Goal: Find specific page/section: Find specific page/section

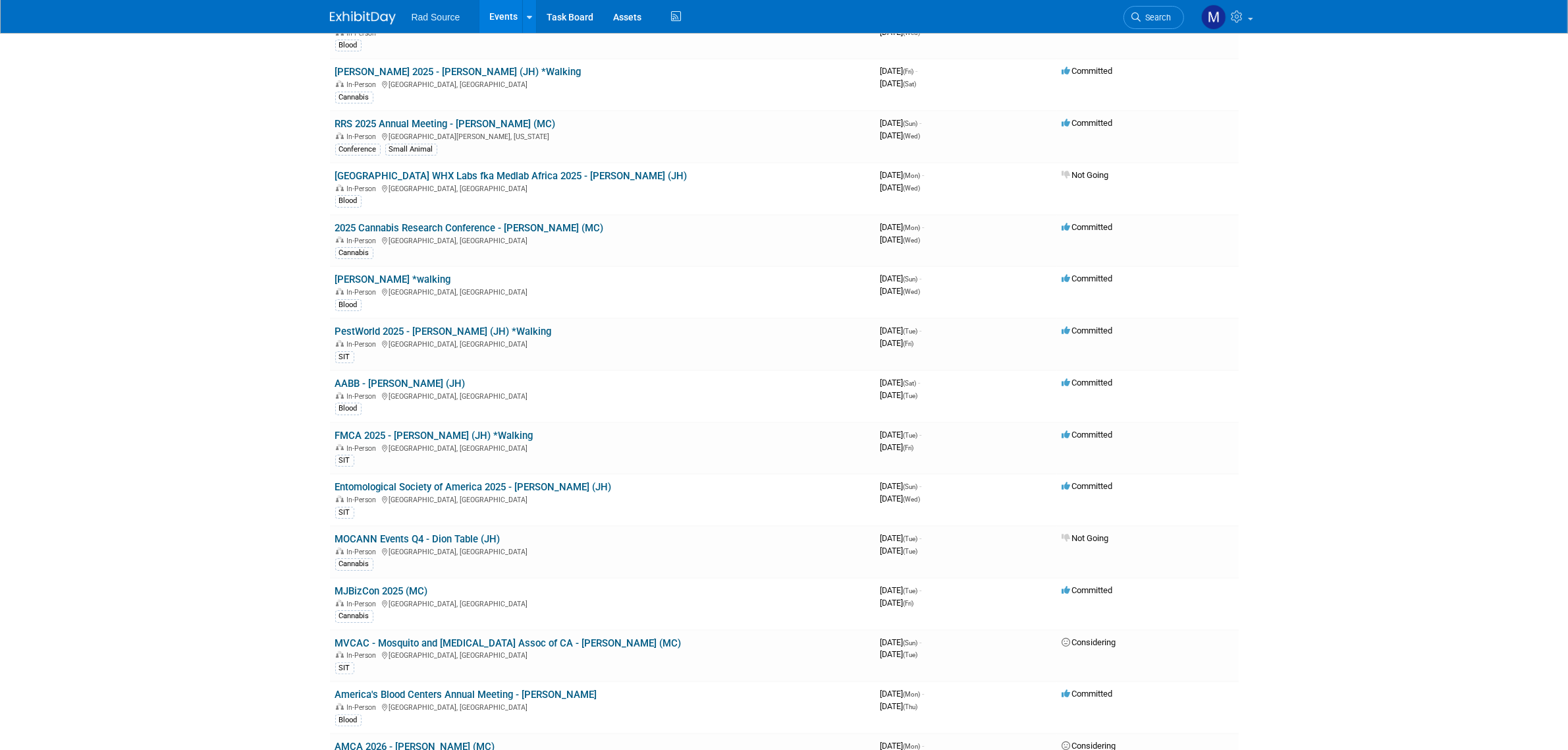
scroll to position [165, 0]
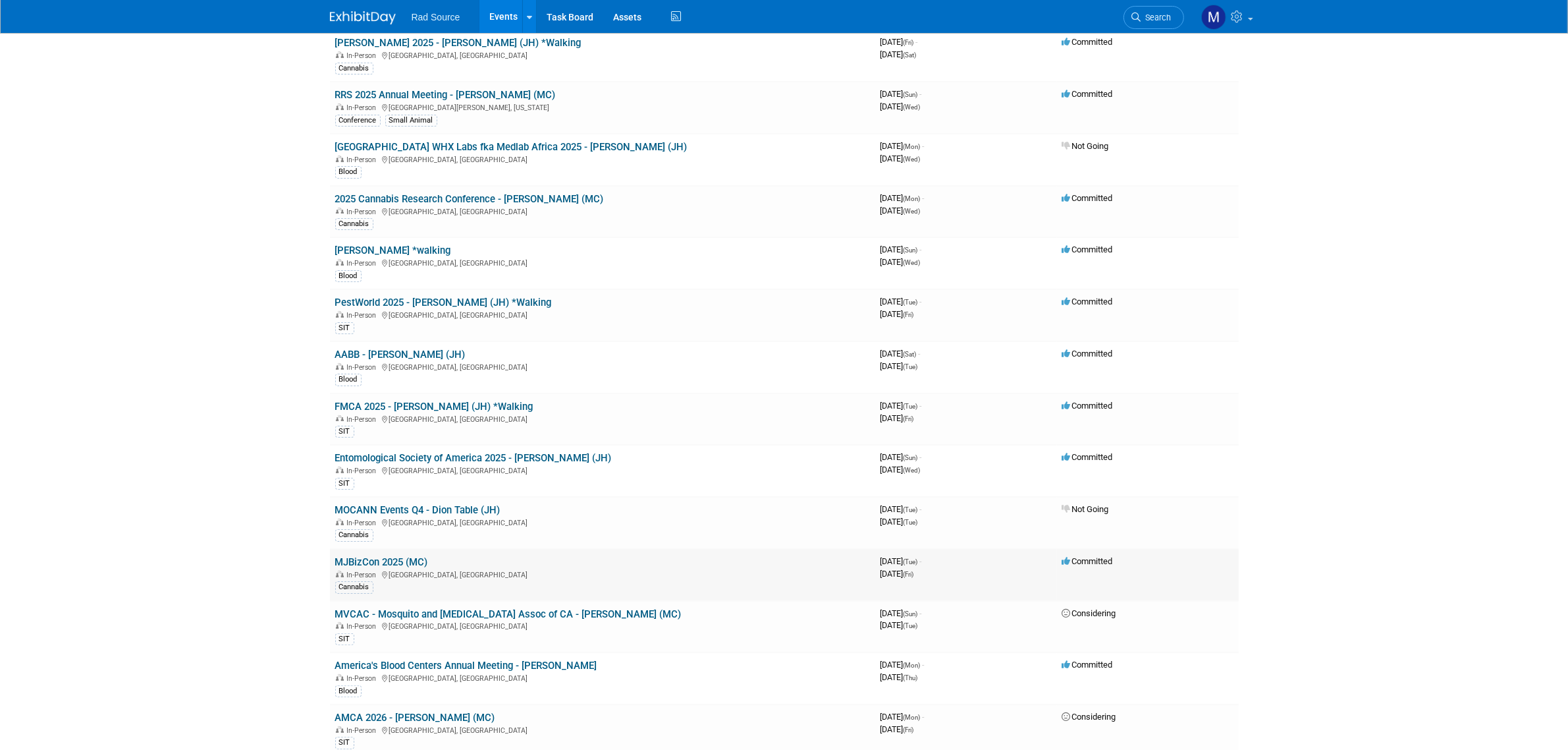
click at [400, 563] on link "MJBizCon 2025 (MC)" at bounding box center [381, 562] width 93 height 12
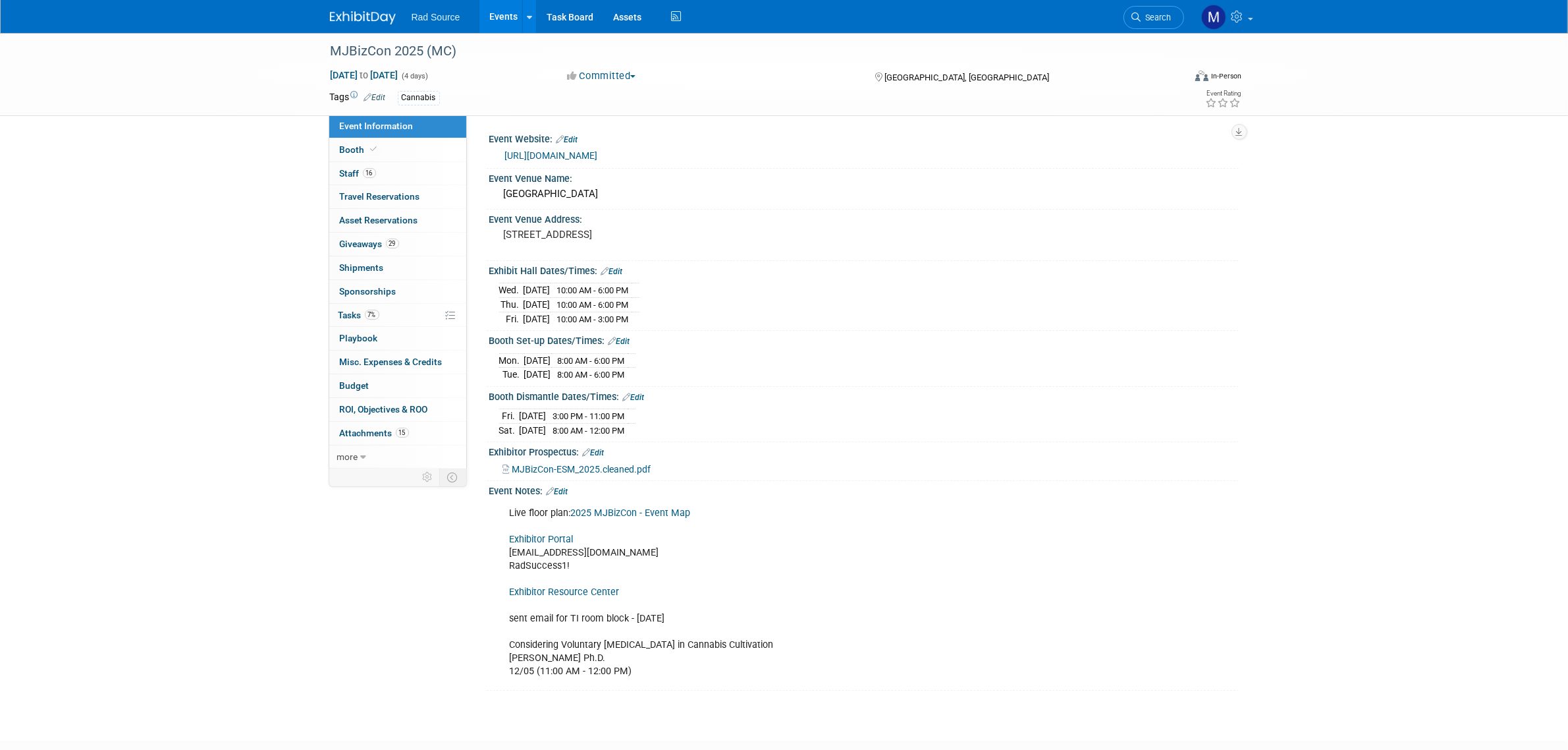
click at [543, 544] on link "Exhibitor Portal" at bounding box center [541, 540] width 64 height 11
click at [354, 8] on link at bounding box center [370, 11] width 81 height 11
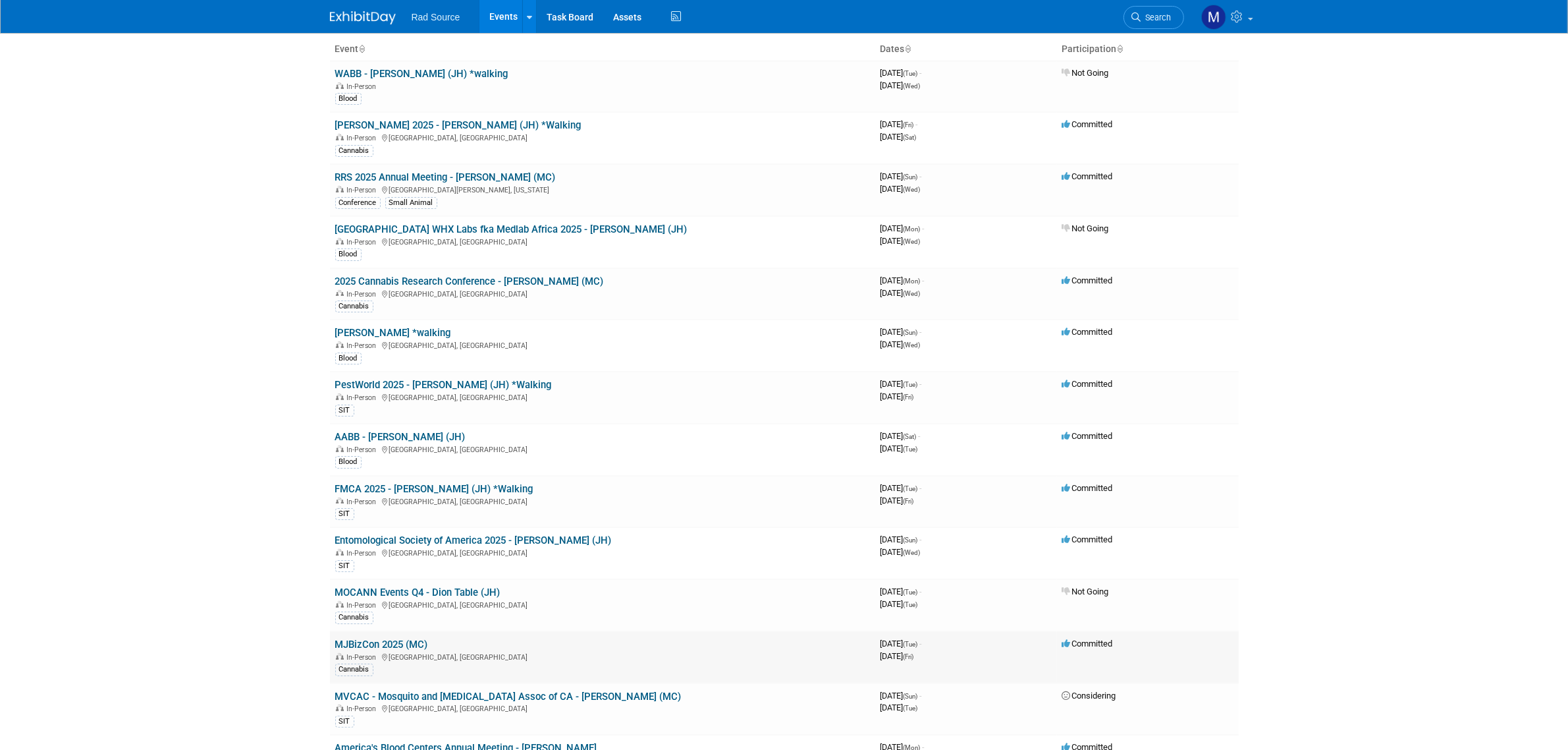
scroll to position [165, 0]
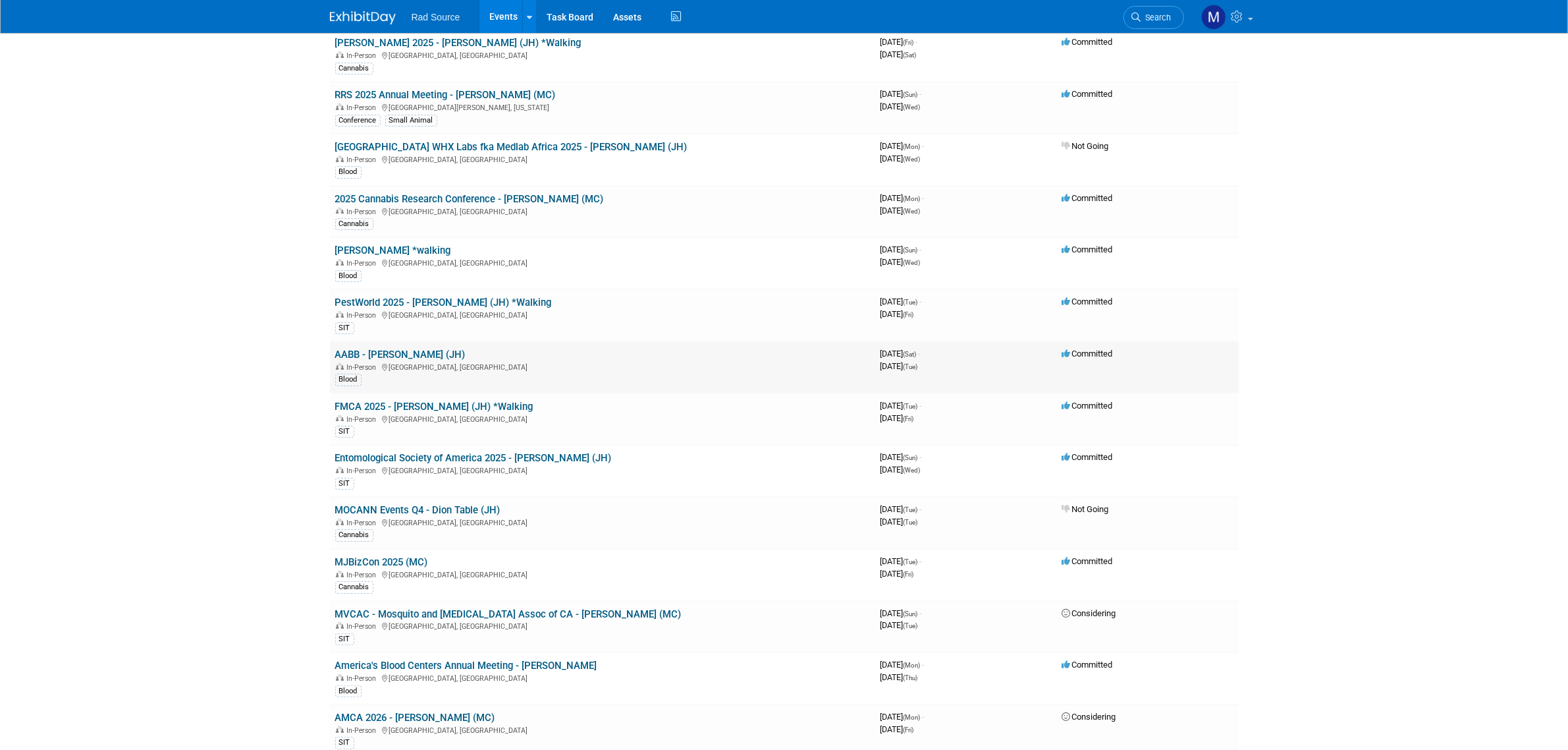
click at [391, 351] on link "AABB - [PERSON_NAME] (JH)" at bounding box center [400, 354] width 130 height 12
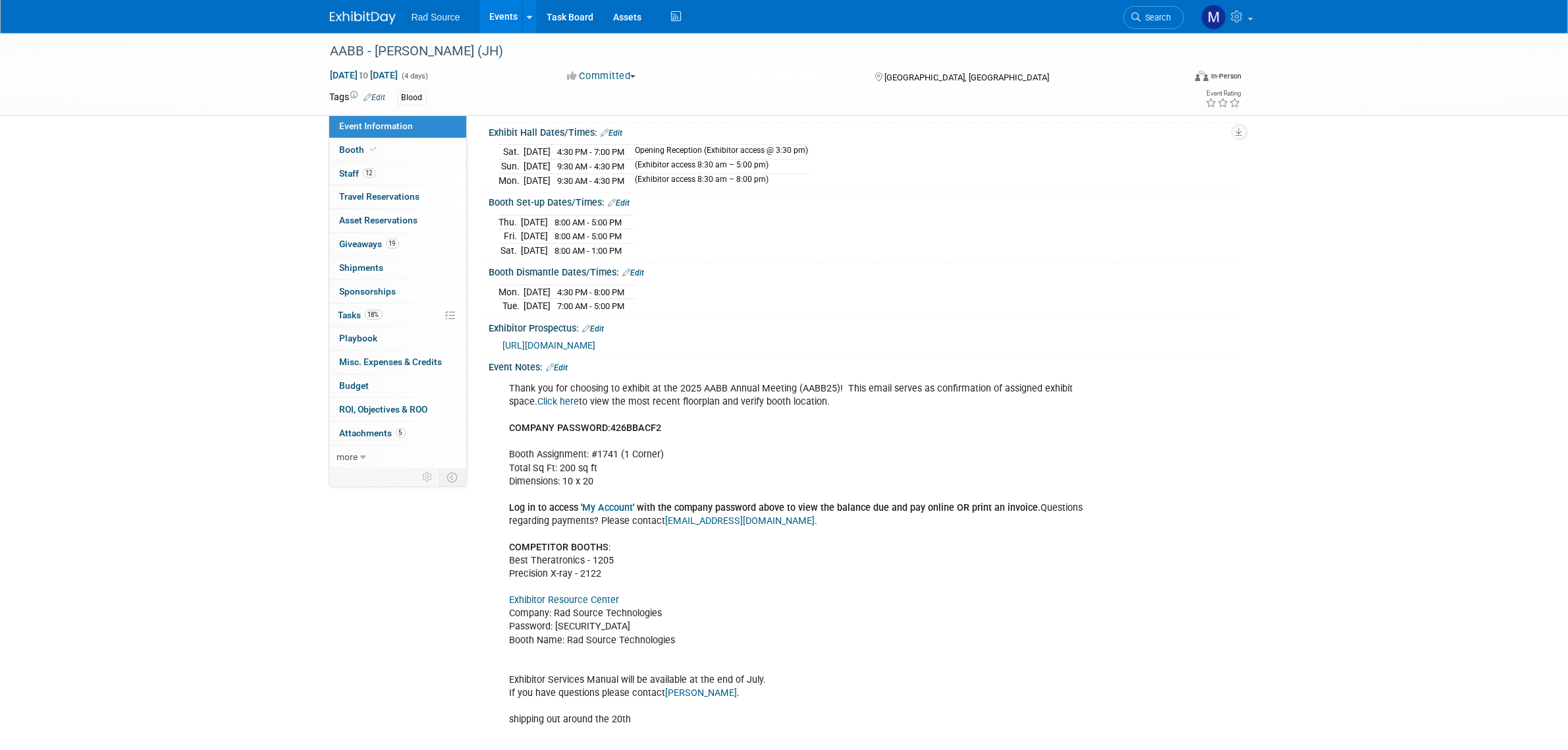
scroll to position [165, 0]
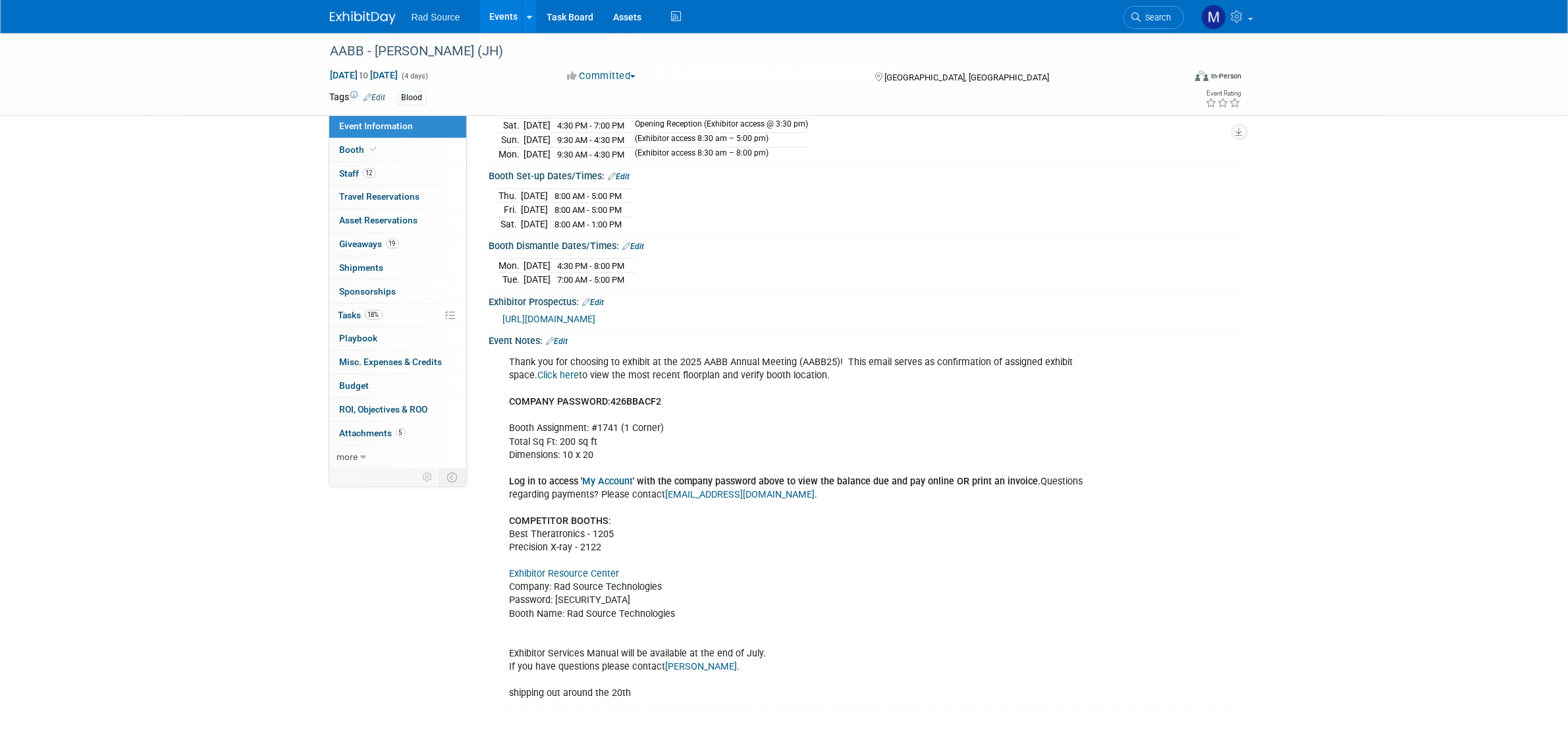
click at [573, 571] on link "Exhibitor Resource Center" at bounding box center [565, 573] width 110 height 11
